Goal: Information Seeking & Learning: Find specific page/section

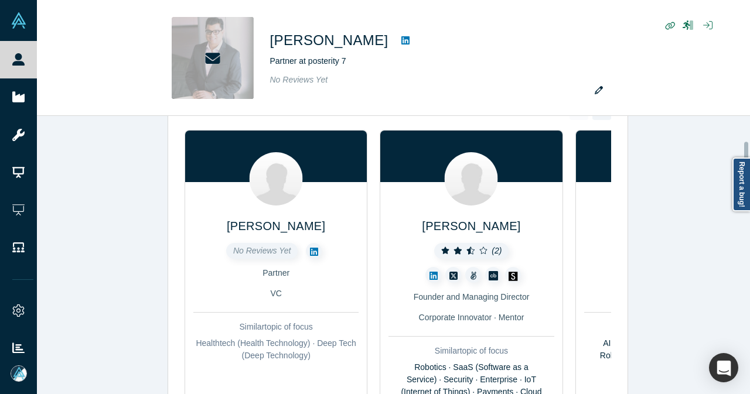
scroll to position [176, 0]
